Goal: Information Seeking & Learning: Check status

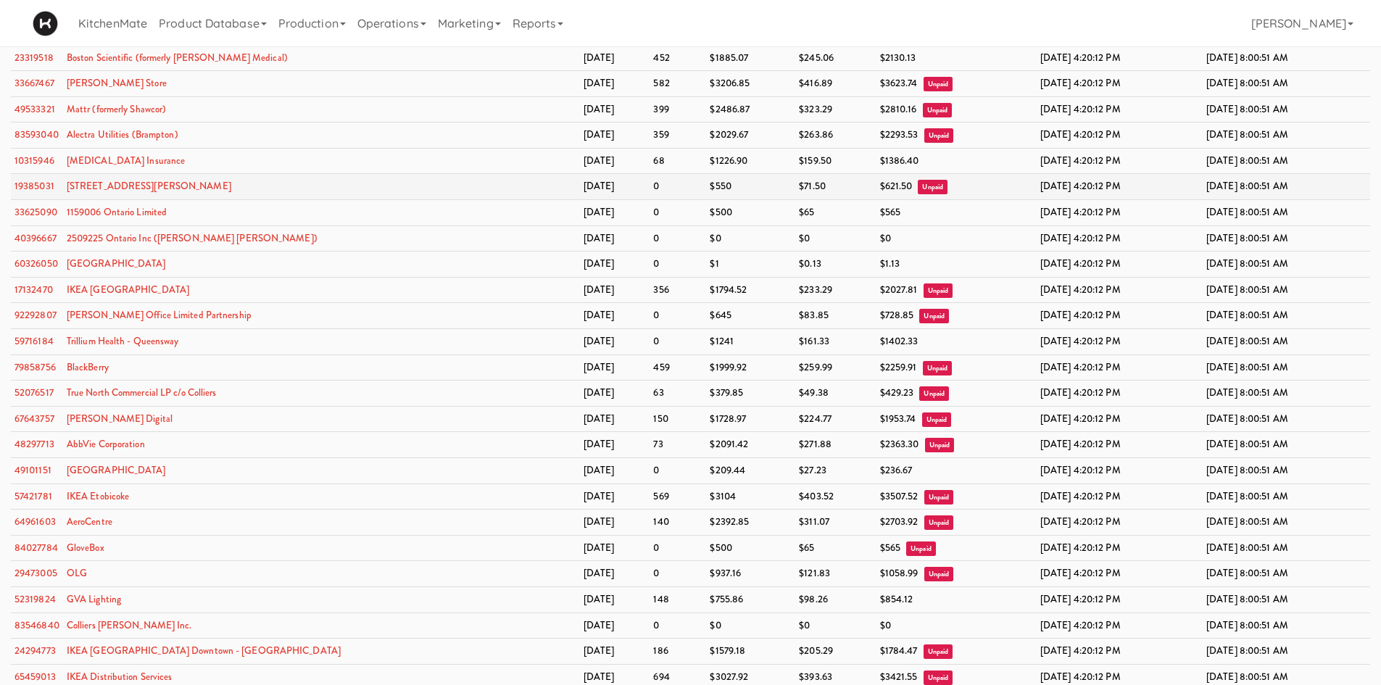
scroll to position [2029, 0]
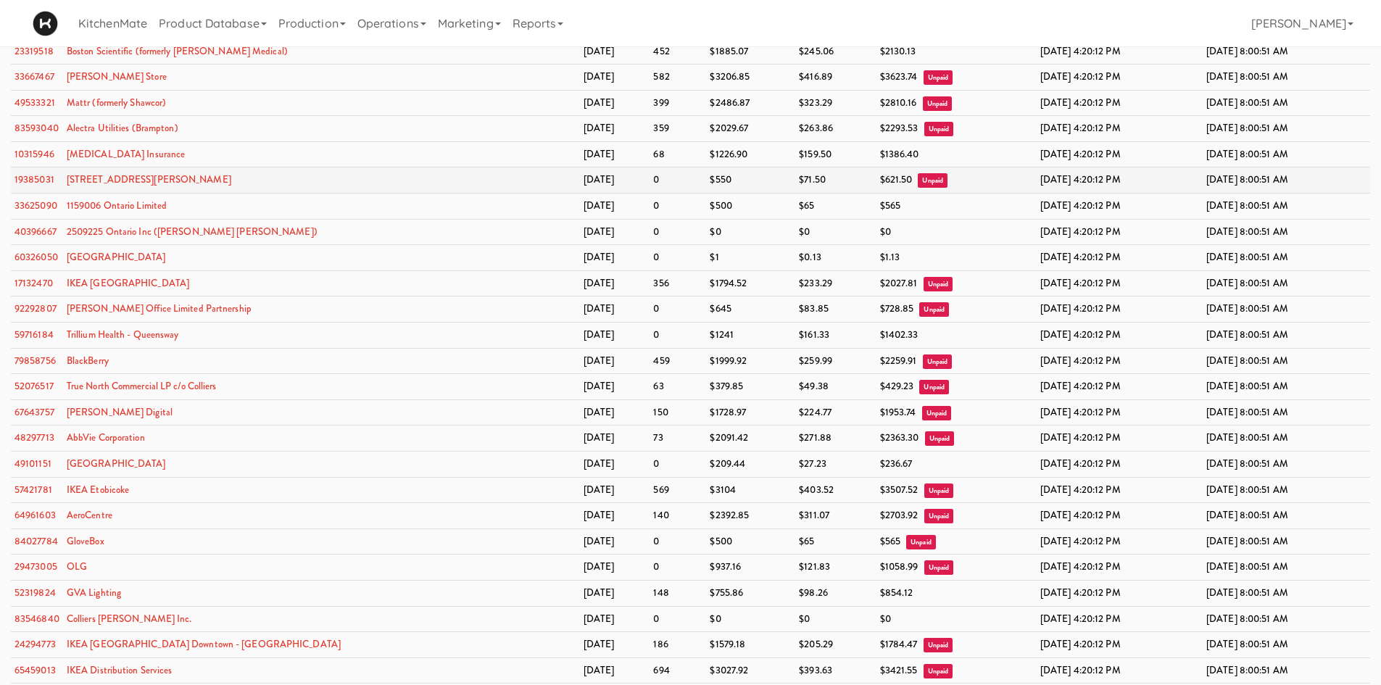
click at [295, 180] on td "100 Sheppard Ave" at bounding box center [321, 180] width 517 height 26
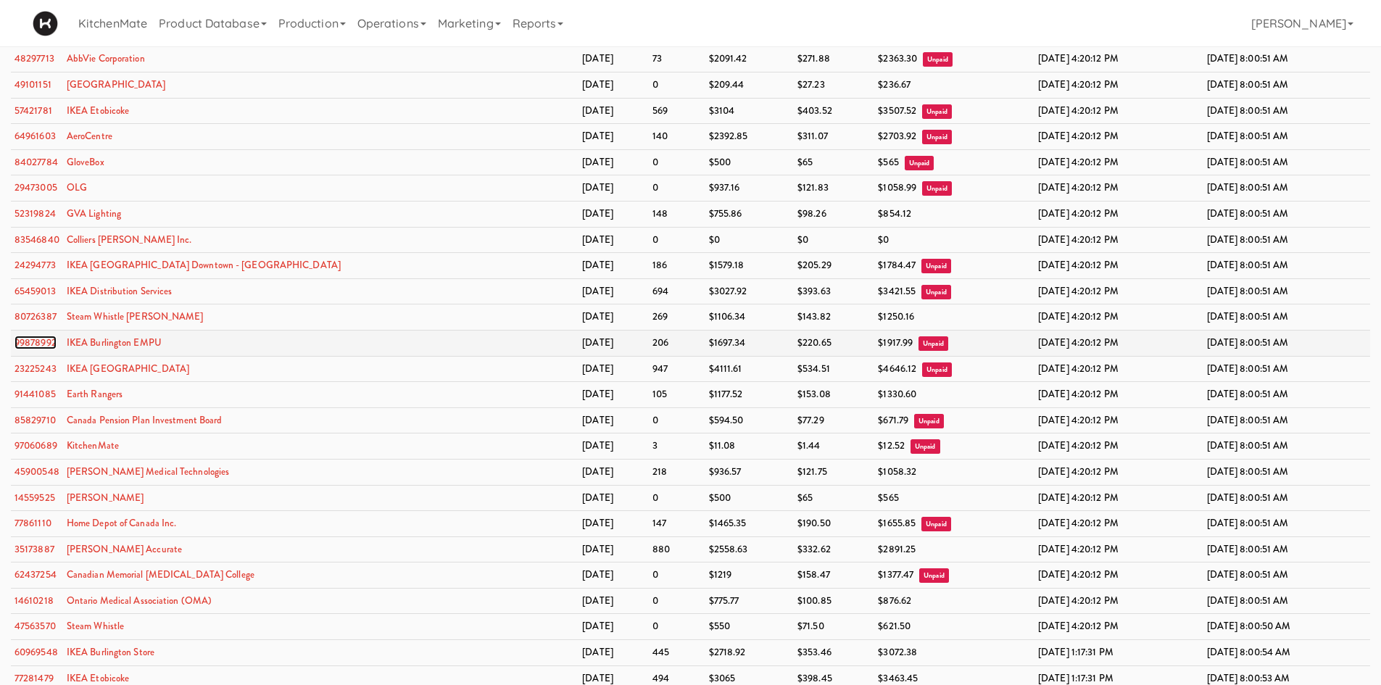
click at [21, 340] on link "99878992" at bounding box center [35, 343] width 42 height 14
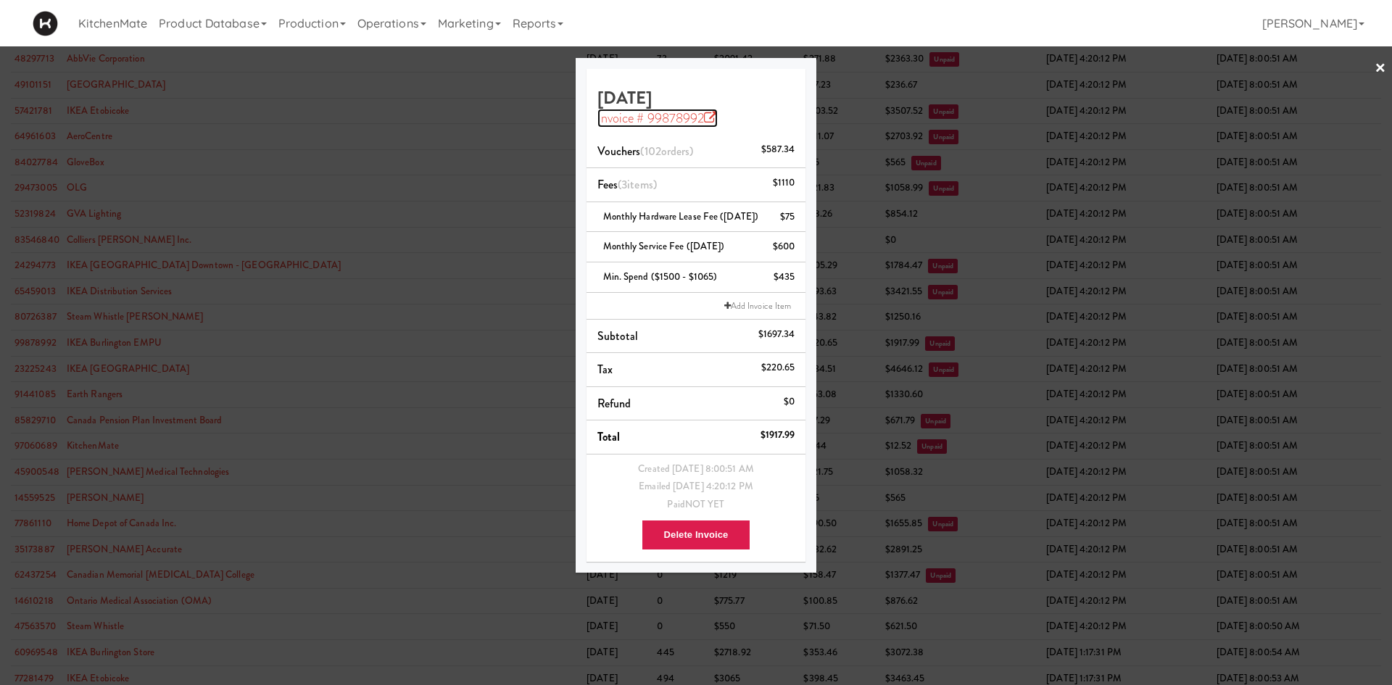
click at [711, 114] on icon at bounding box center [710, 118] width 13 height 13
click at [367, 115] on div at bounding box center [696, 342] width 1392 height 685
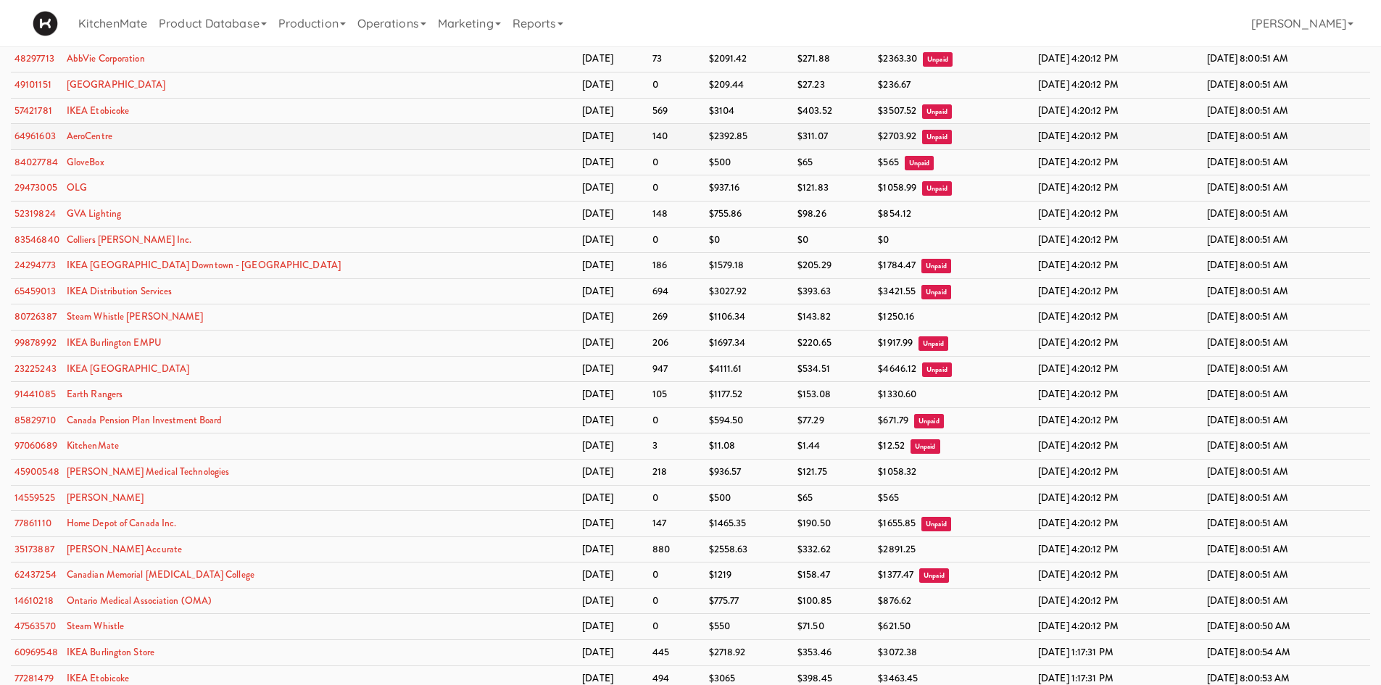
click at [649, 145] on td "140" at bounding box center [677, 137] width 57 height 26
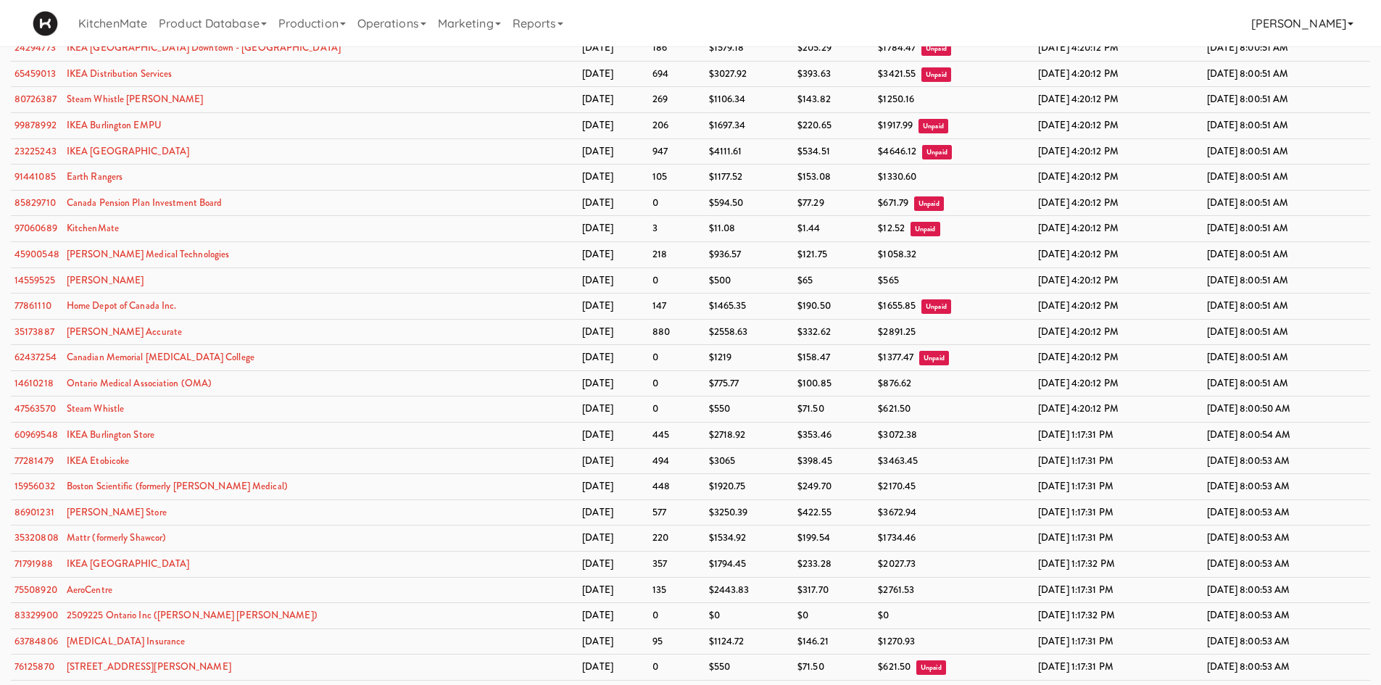
scroll to position [1712, 0]
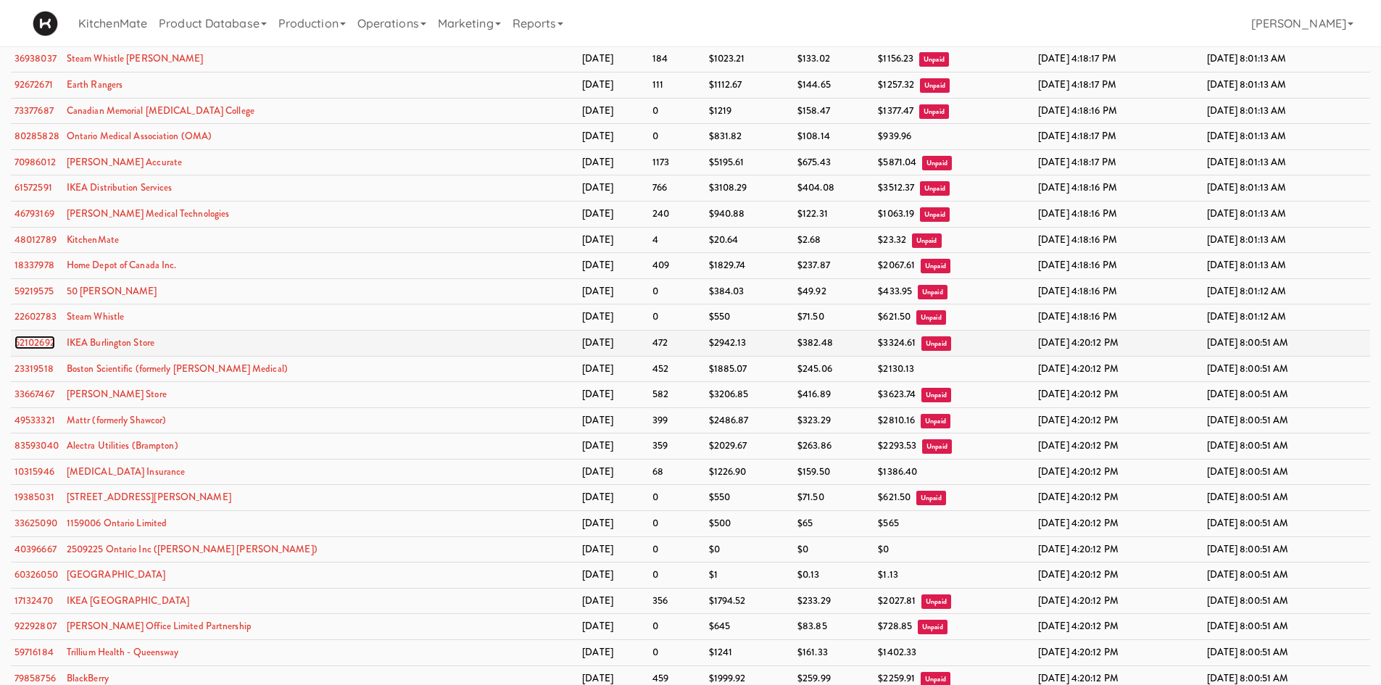
click at [46, 346] on link "62102692" at bounding box center [34, 343] width 41 height 14
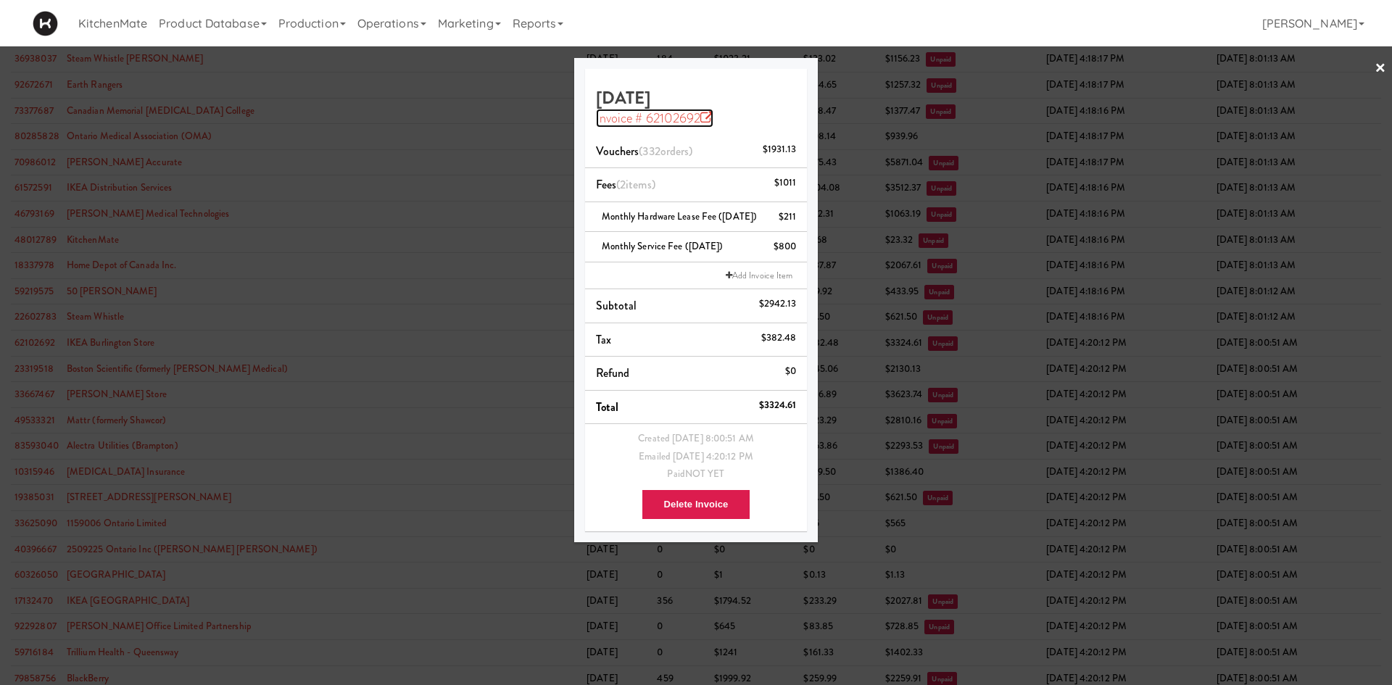
click at [708, 125] on link "Invoice # 62102692" at bounding box center [655, 118] width 118 height 19
click at [837, 47] on div at bounding box center [696, 342] width 1392 height 685
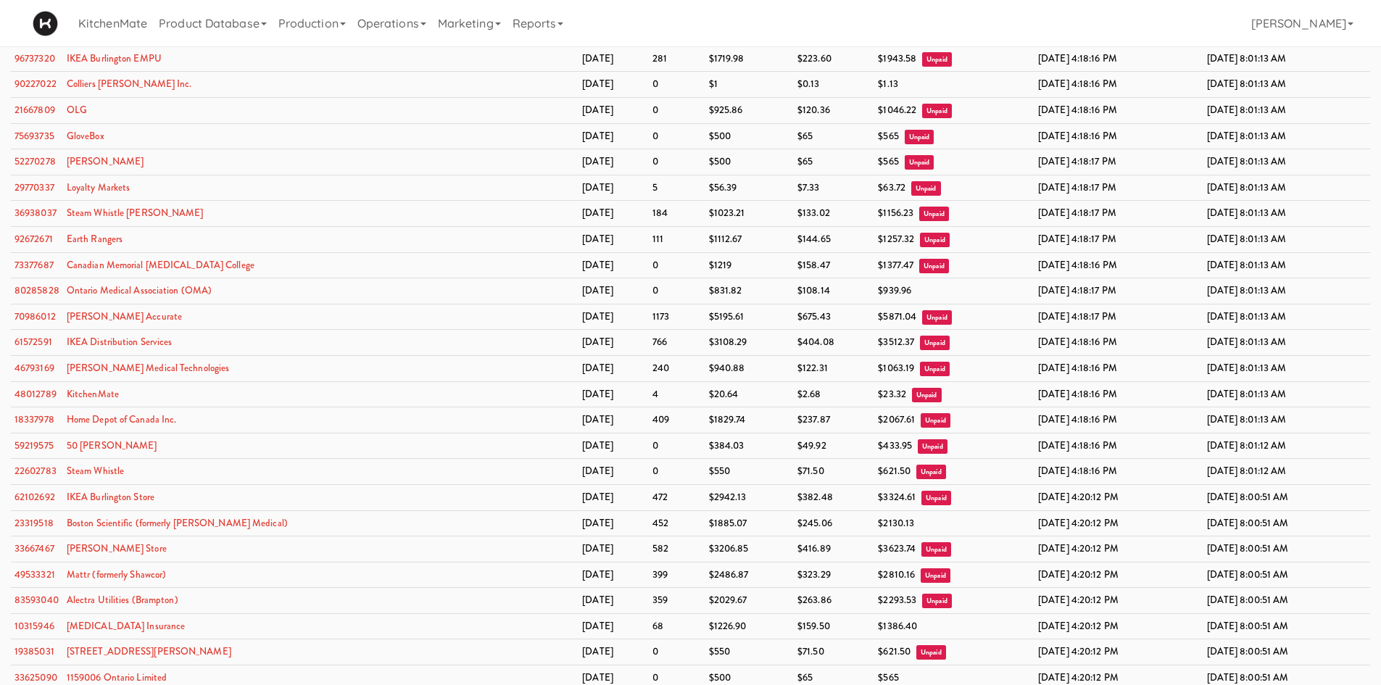
scroll to position [2357, 0]
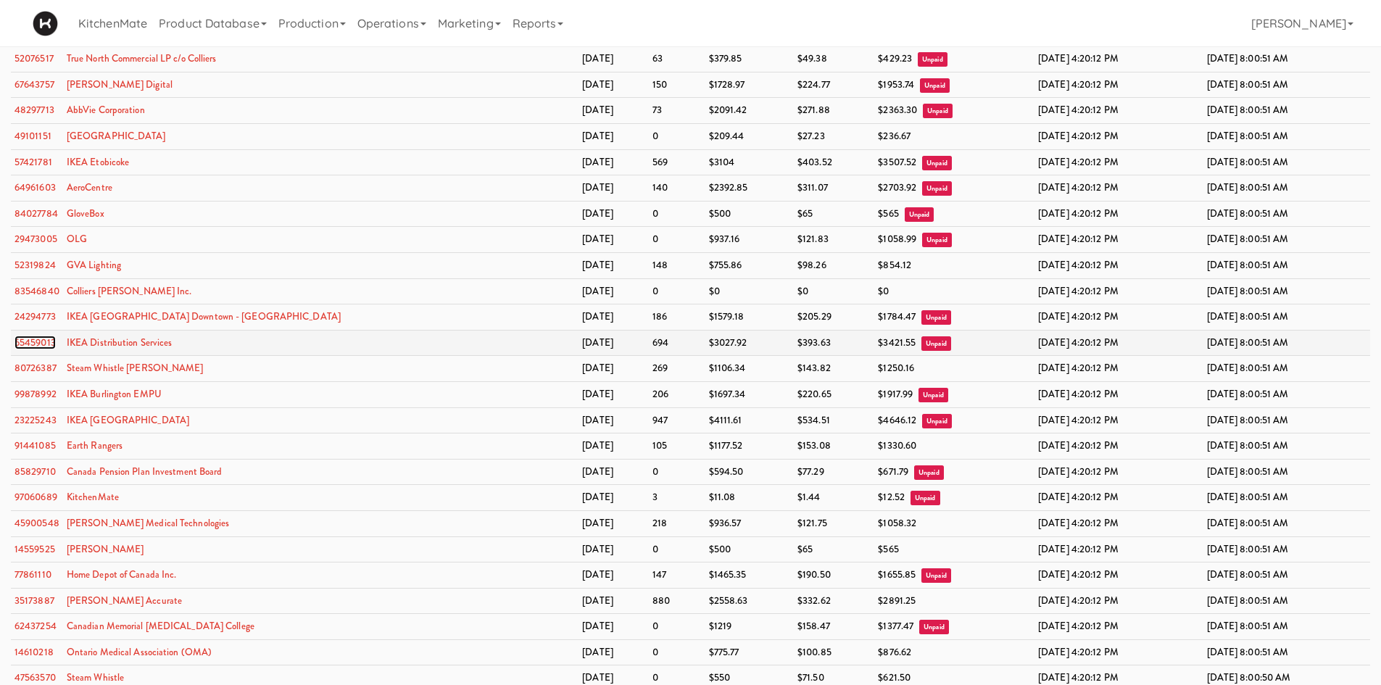
click at [39, 347] on link "65459013" at bounding box center [34, 343] width 41 height 14
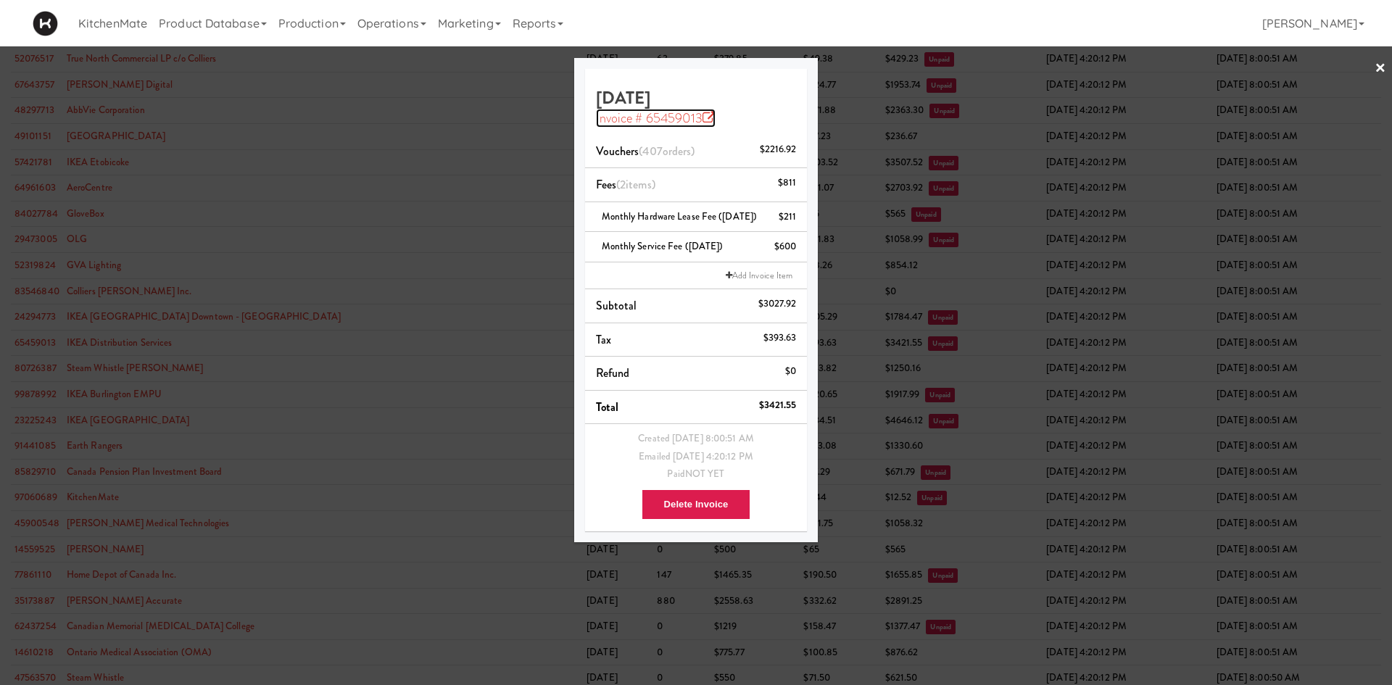
click at [710, 118] on icon at bounding box center [708, 118] width 13 height 13
click at [767, 39] on div "KitchenMate Product Database Ingredients Ingredient Types Suppliers Recipes Rec…" at bounding box center [696, 23] width 1326 height 46
click at [1376, 66] on link "×" at bounding box center [1380, 68] width 12 height 45
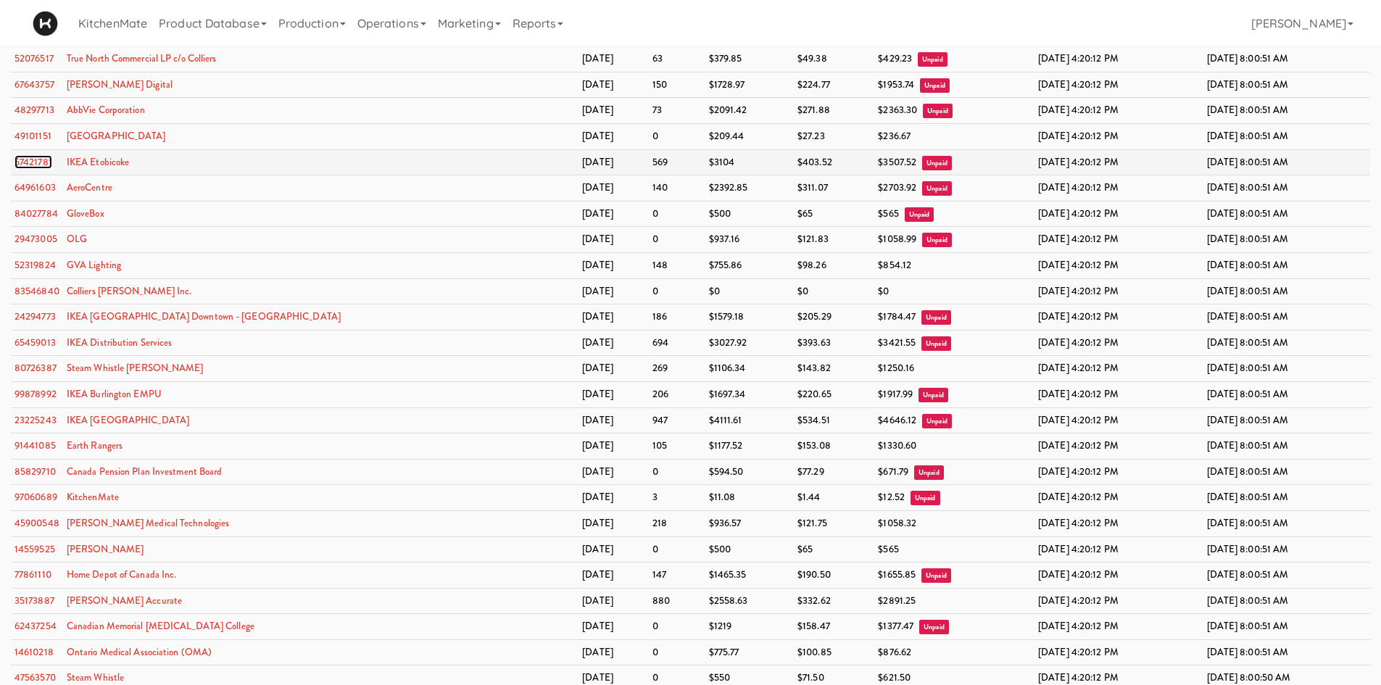
click at [36, 161] on link "57421781" at bounding box center [33, 162] width 38 height 14
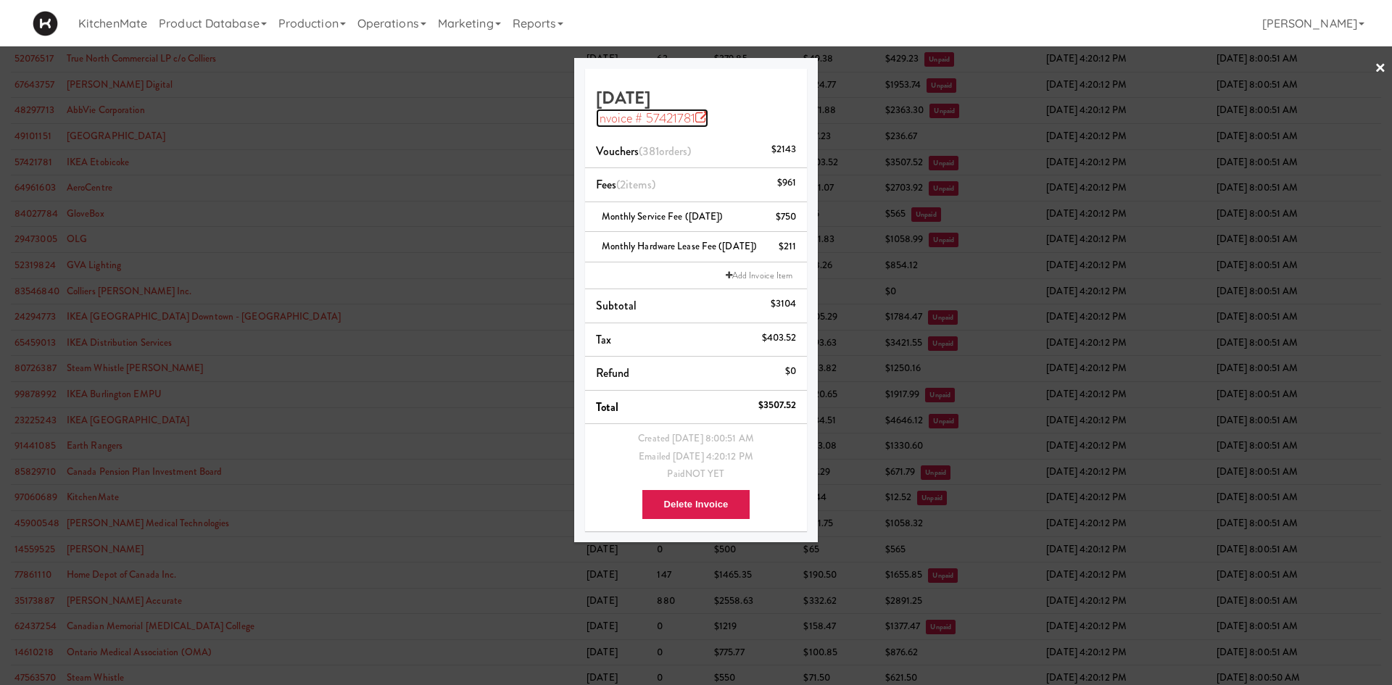
click at [702, 117] on icon at bounding box center [701, 118] width 13 height 13
click at [885, 83] on div at bounding box center [696, 342] width 1392 height 685
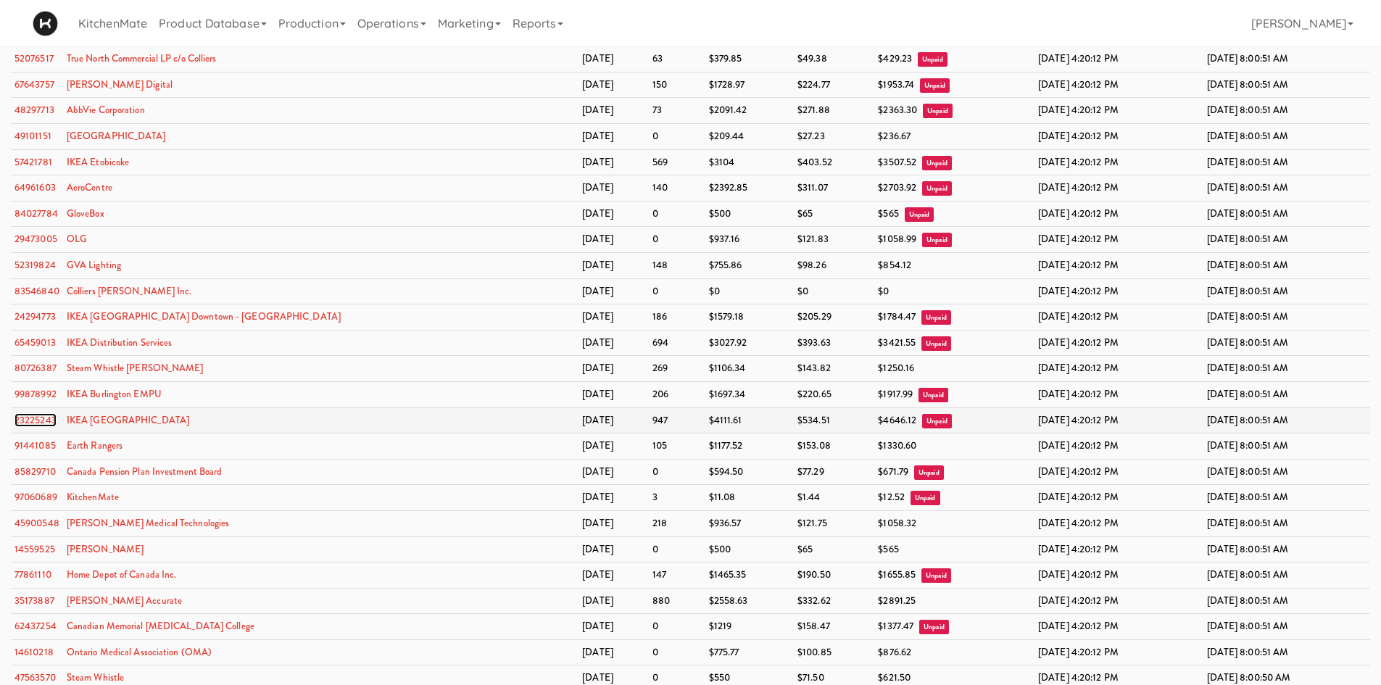
click at [47, 420] on link "23225243" at bounding box center [35, 420] width 42 height 14
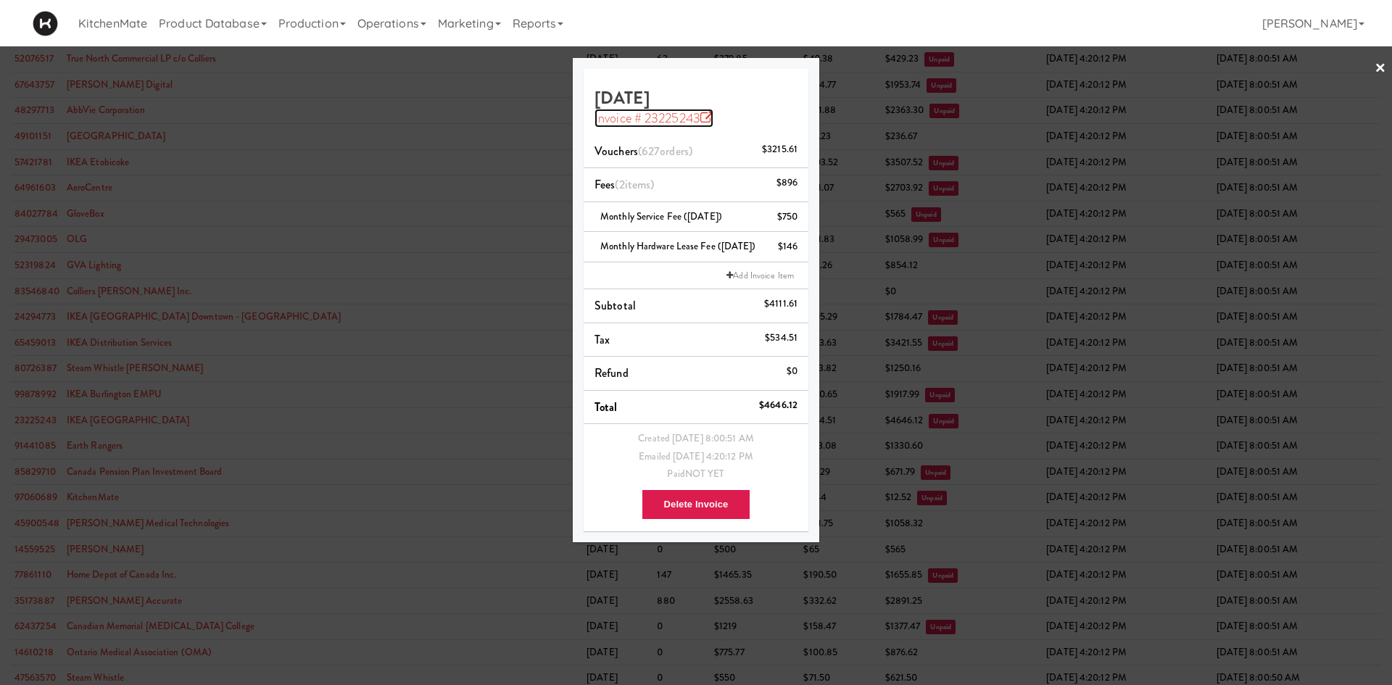
click at [702, 112] on icon at bounding box center [706, 118] width 13 height 13
click at [1002, 66] on div at bounding box center [696, 342] width 1392 height 685
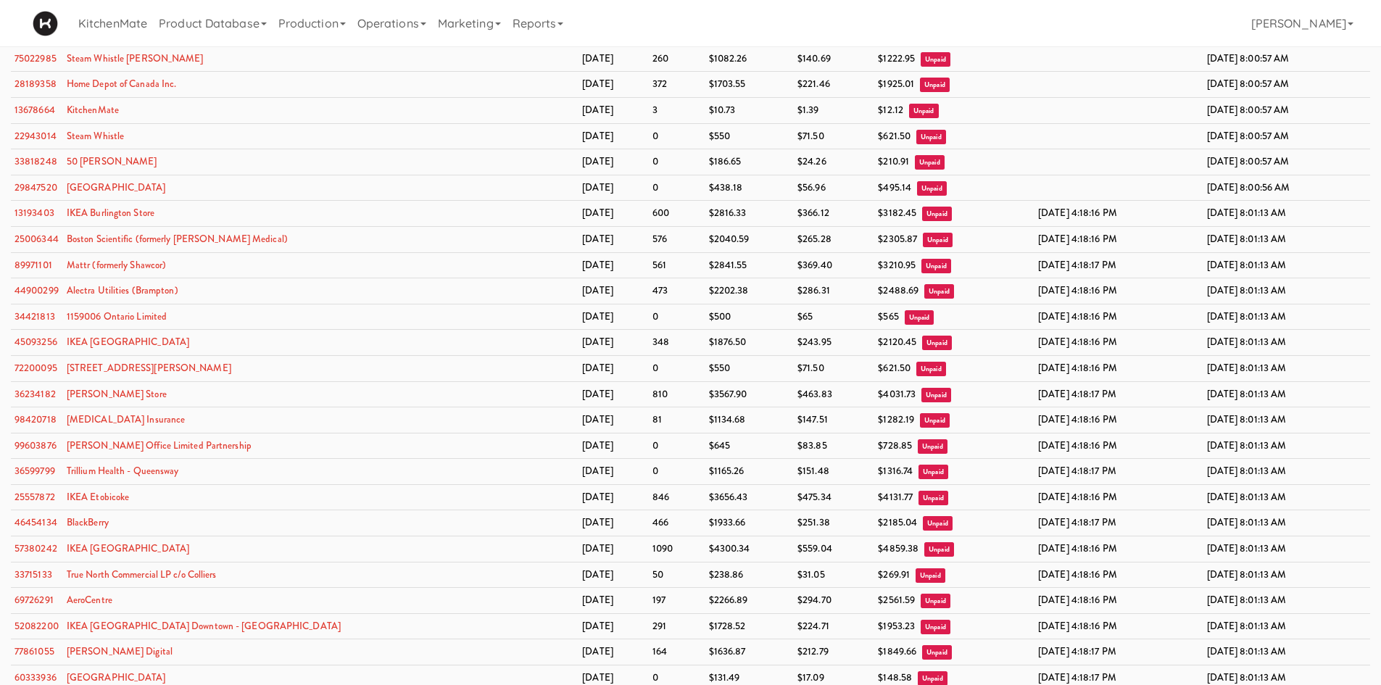
scroll to position [1970, 0]
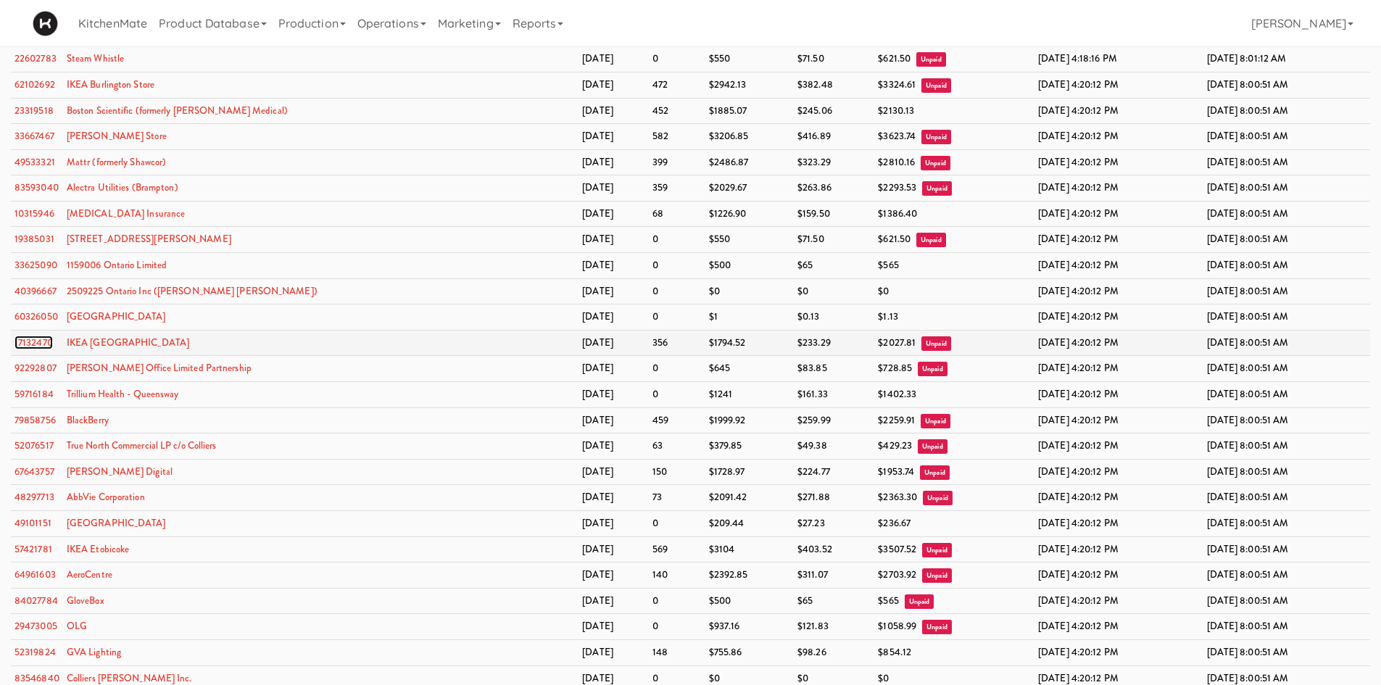
click at [43, 341] on link "17132470" at bounding box center [33, 343] width 38 height 14
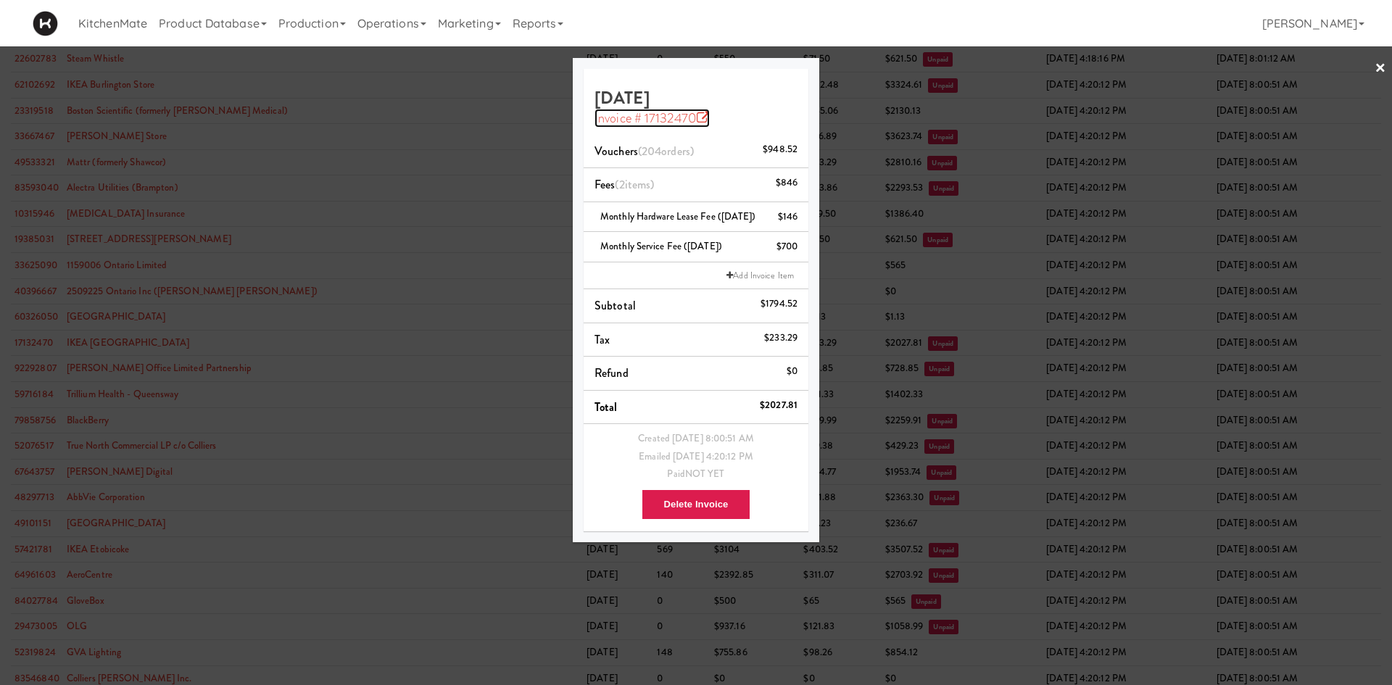
click at [704, 119] on icon at bounding box center [703, 118] width 13 height 13
click at [866, 46] on div at bounding box center [696, 342] width 1392 height 685
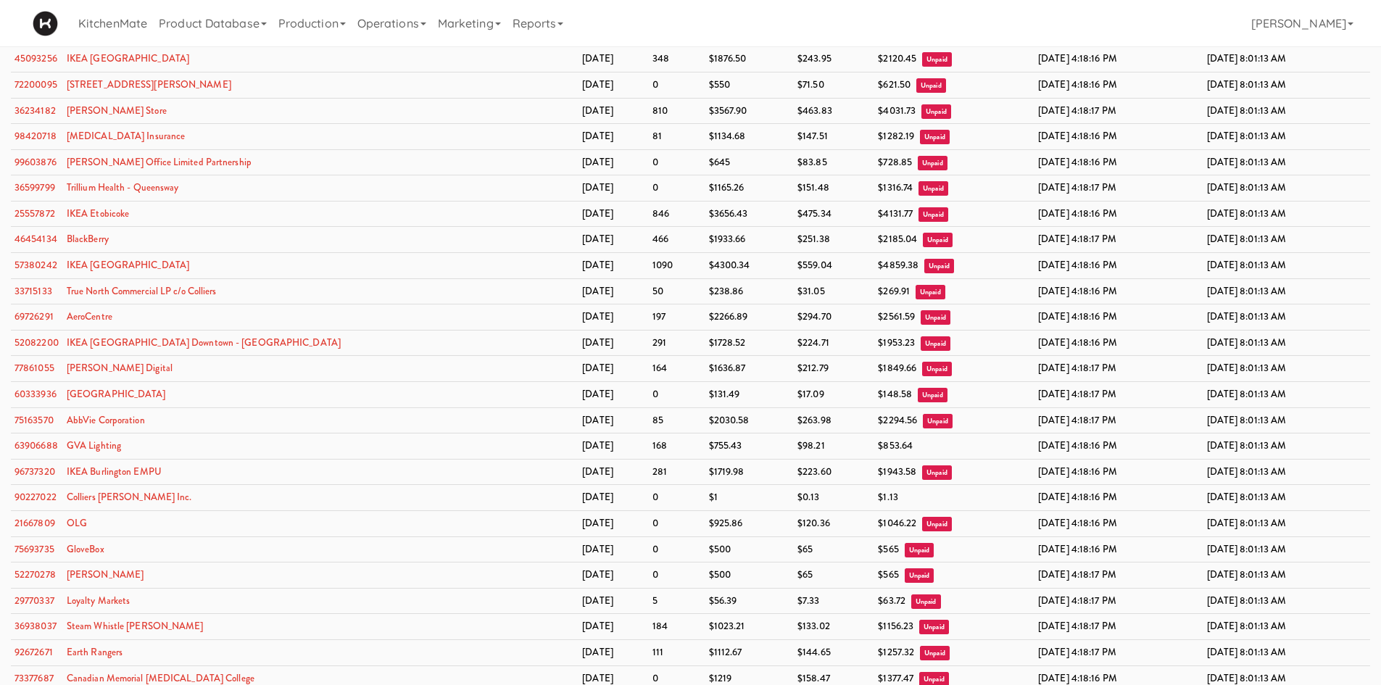
scroll to position [2332, 0]
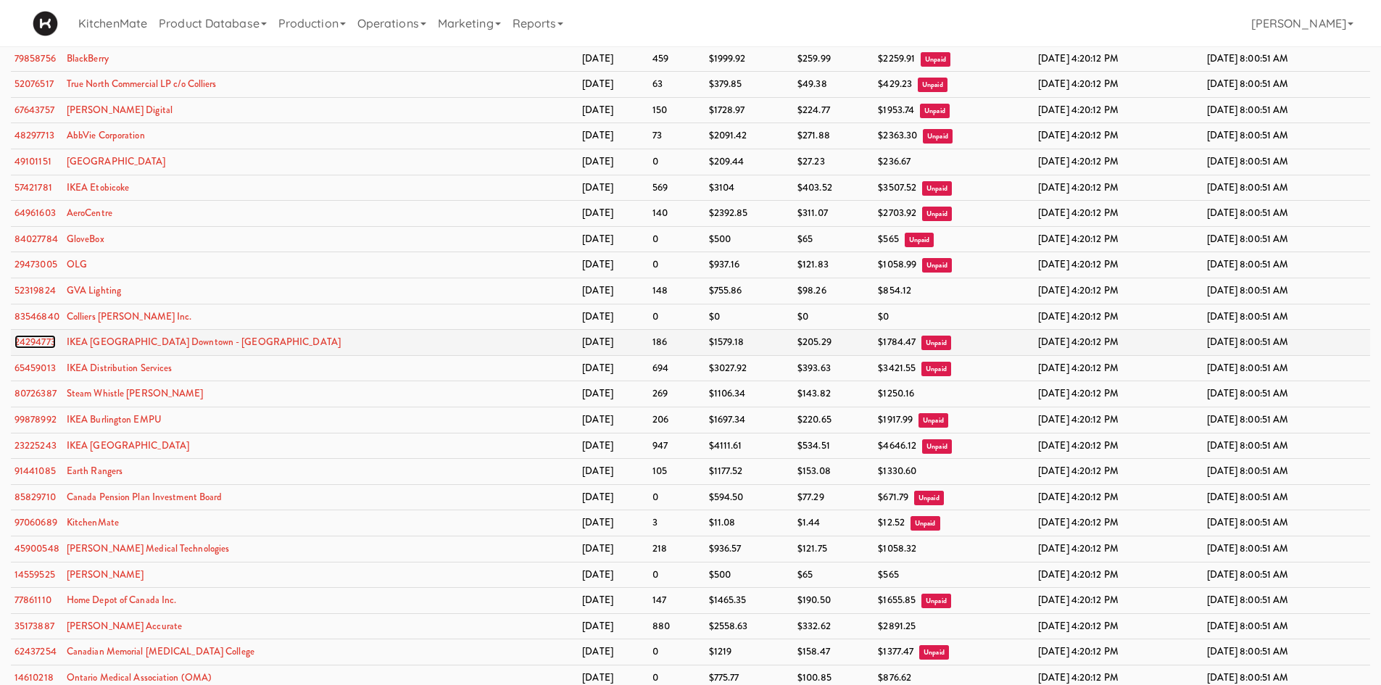
click at [46, 340] on link "24294773" at bounding box center [34, 342] width 41 height 14
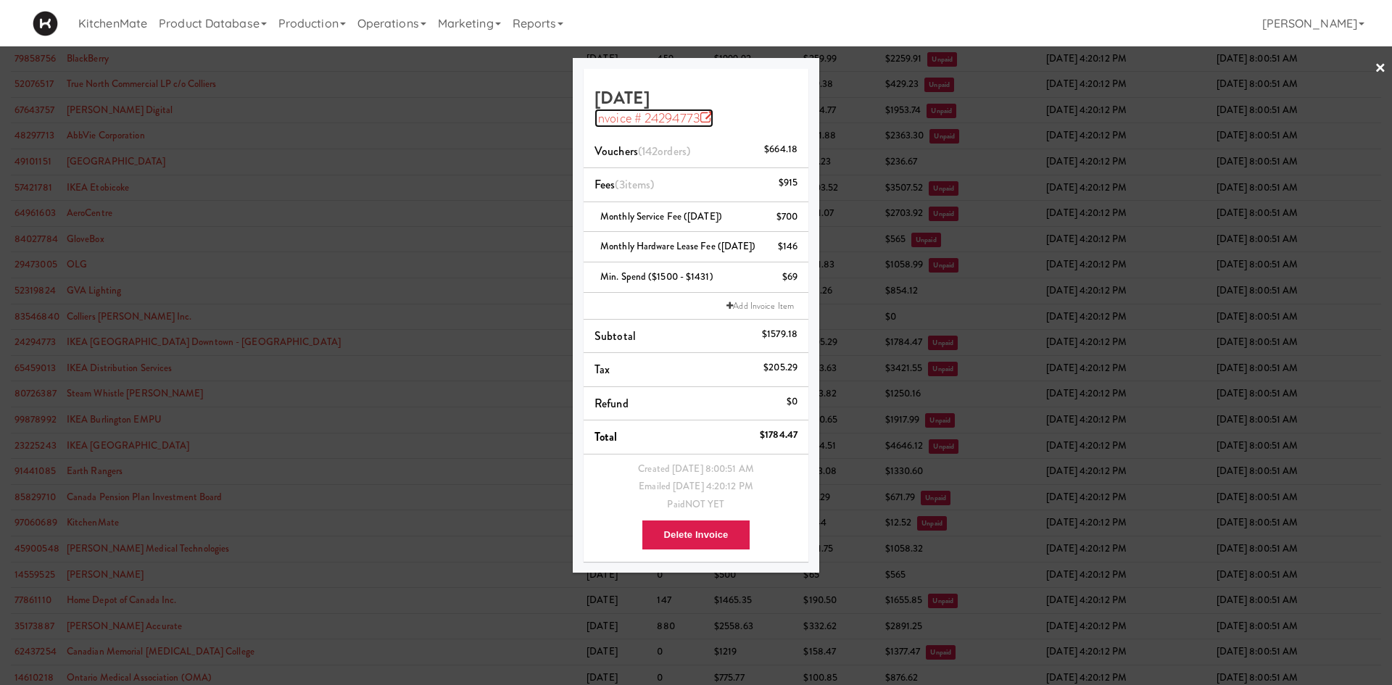
click at [704, 117] on icon at bounding box center [706, 118] width 13 height 13
click at [960, 9] on div "KitchenMate Product Database Ingredients Ingredient Types Suppliers Recipes Rec…" at bounding box center [696, 23] width 1326 height 46
click at [1094, 33] on div "KitchenMate Product Database Ingredients Ingredient Types Suppliers Recipes Rec…" at bounding box center [696, 23] width 1326 height 46
click at [1380, 73] on link "×" at bounding box center [1380, 68] width 12 height 45
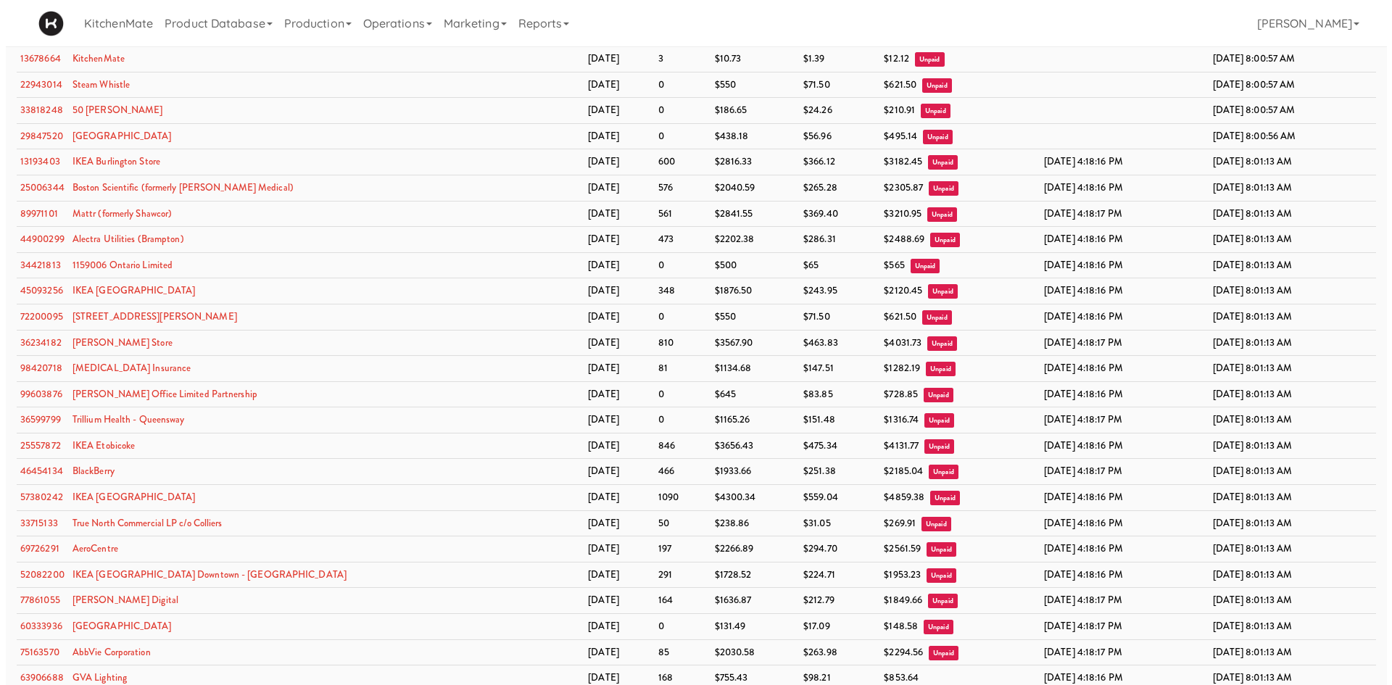
scroll to position [1764, 0]
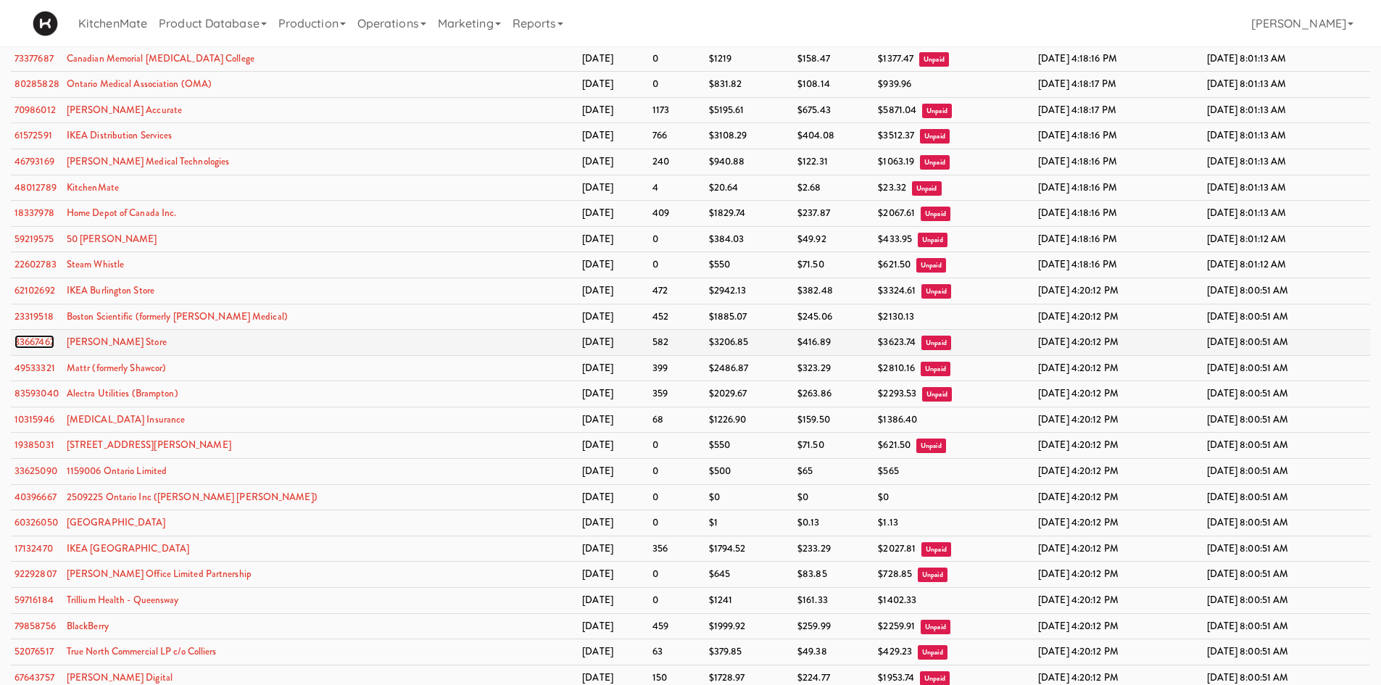
click at [28, 337] on link "33667467" at bounding box center [34, 342] width 40 height 14
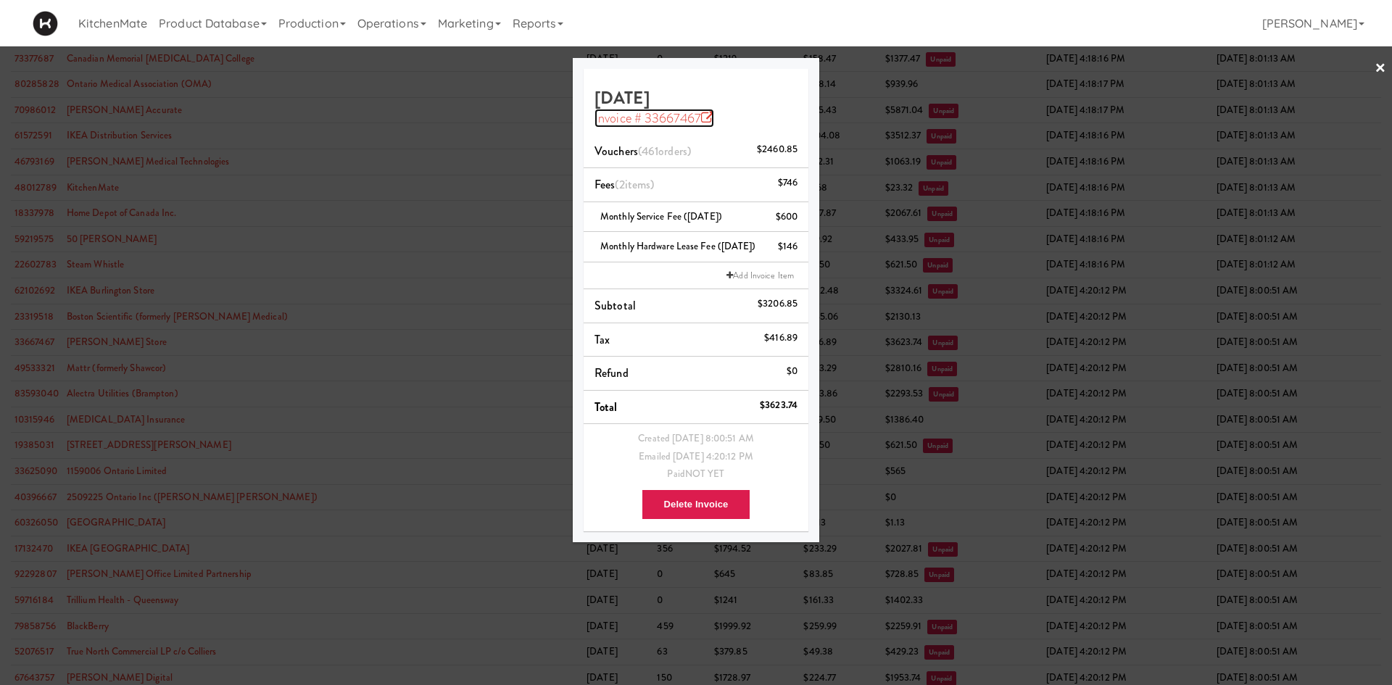
click at [704, 116] on icon at bounding box center [707, 118] width 13 height 13
